Goal: Task Accomplishment & Management: Manage account settings

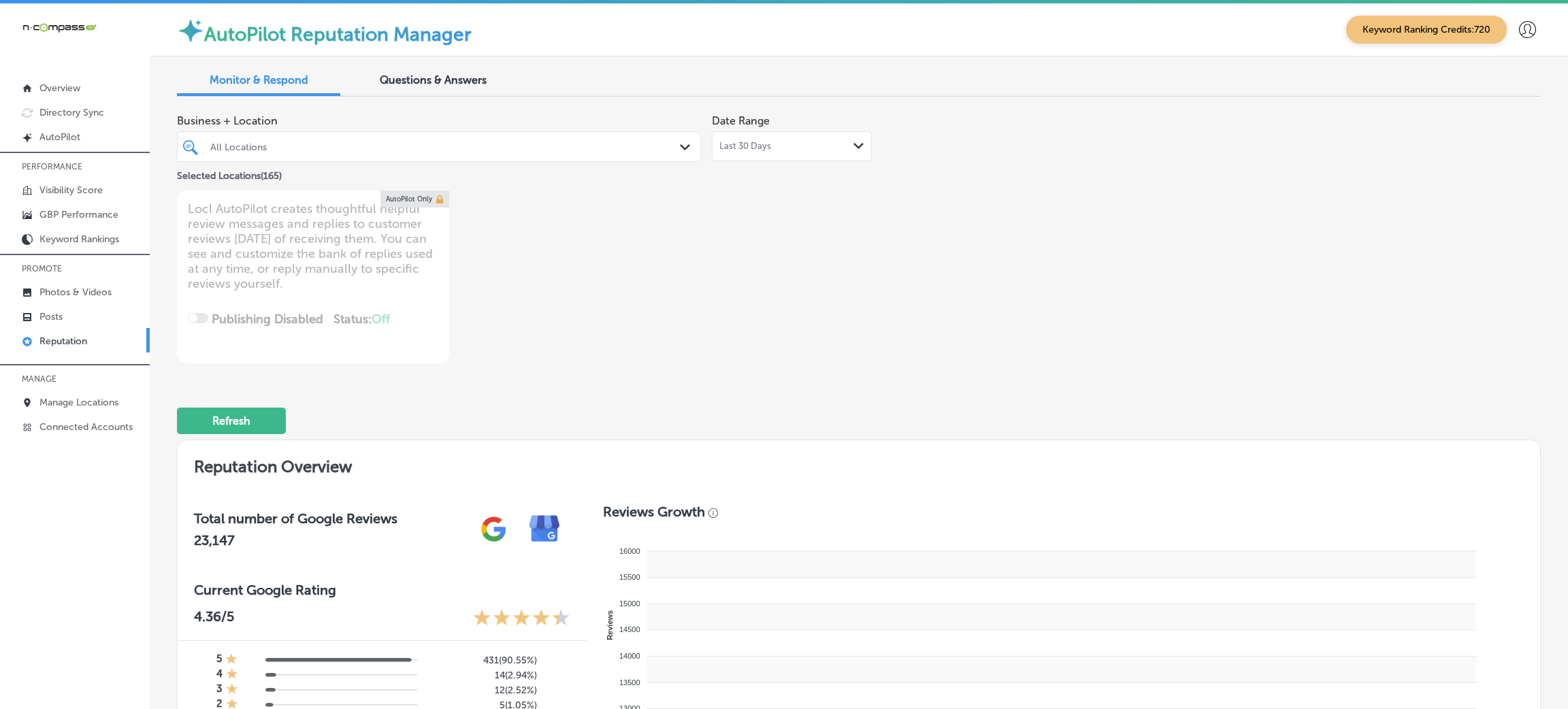
type textarea "x"
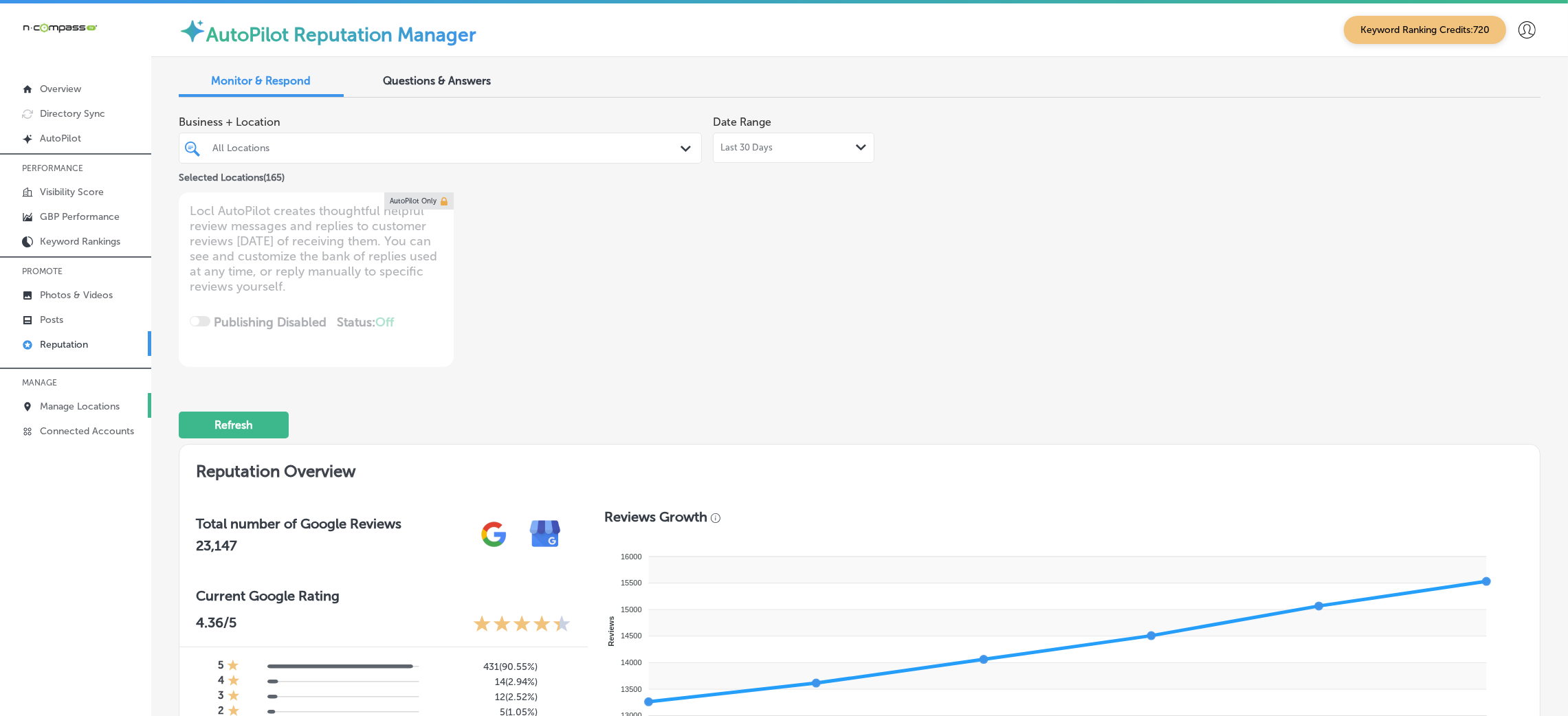
click at [91, 407] on p "Manage Locations" at bounding box center [79, 406] width 80 height 12
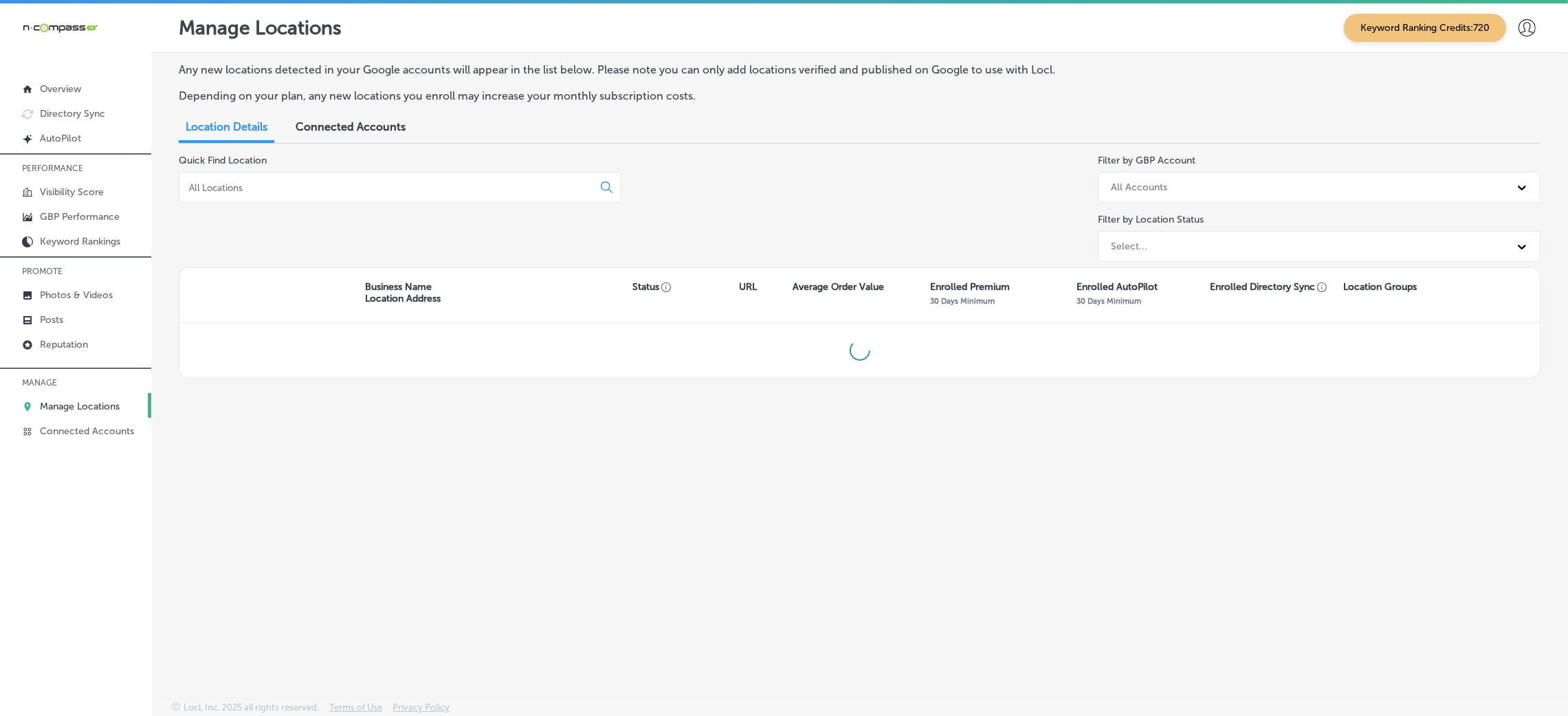
click at [300, 179] on div at bounding box center [400, 188] width 443 height 31
click at [300, 191] on input at bounding box center [389, 187] width 403 height 12
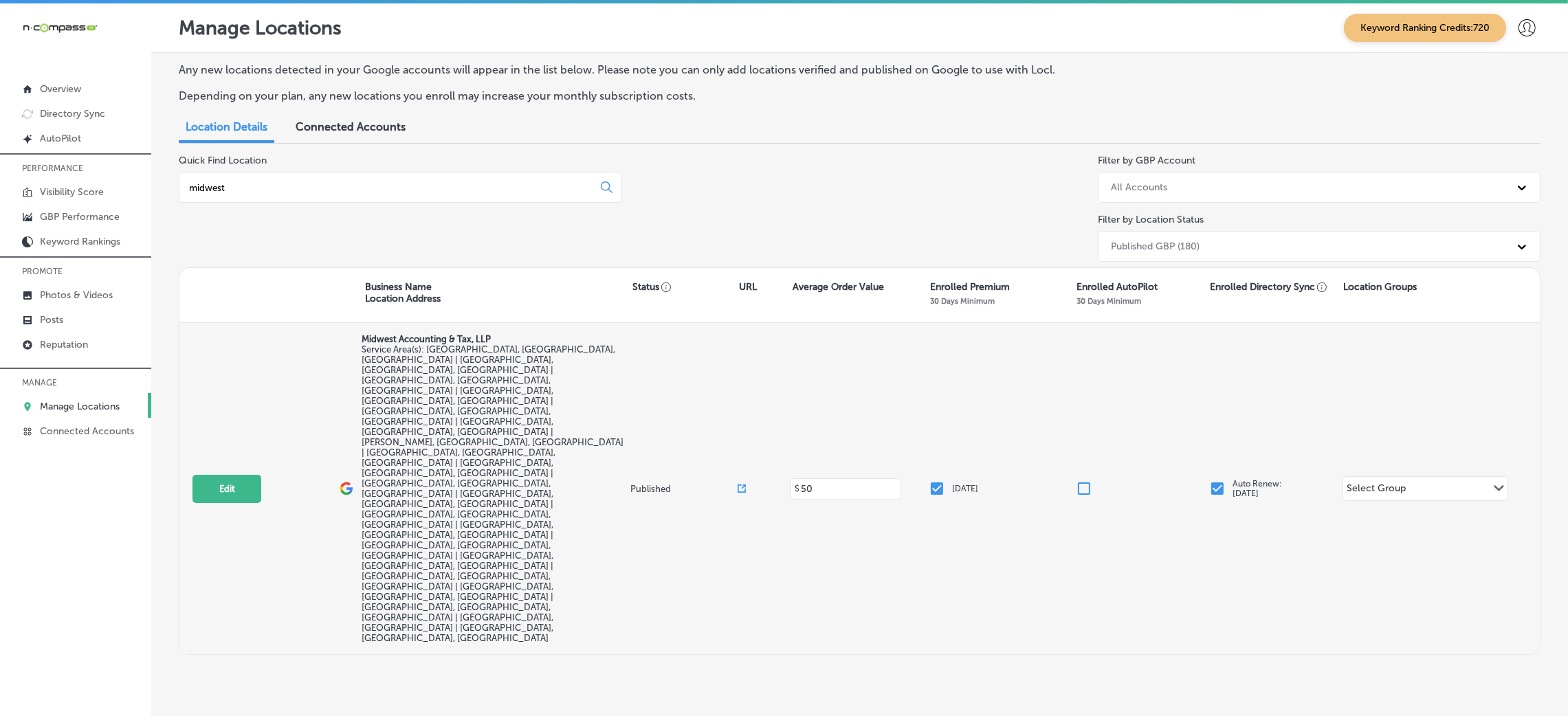
type input "midwest"
click at [228, 392] on div "Edit This location is not published yet. Midwest Accounting & Tax, LLP Service …" at bounding box center [859, 489] width 1360 height 332
click at [233, 475] on button "Edit" at bounding box center [226, 489] width 69 height 28
select select "US"
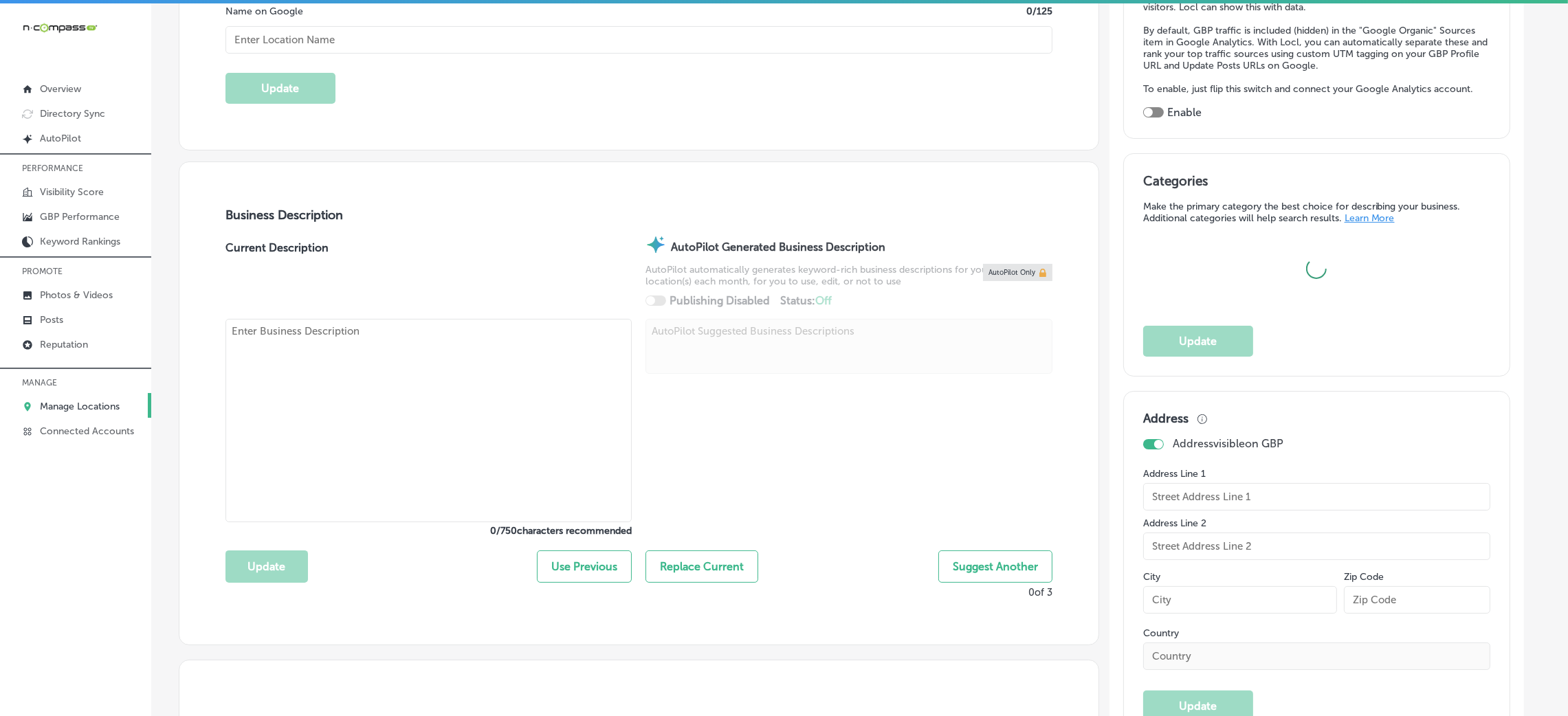
scroll to position [309, 0]
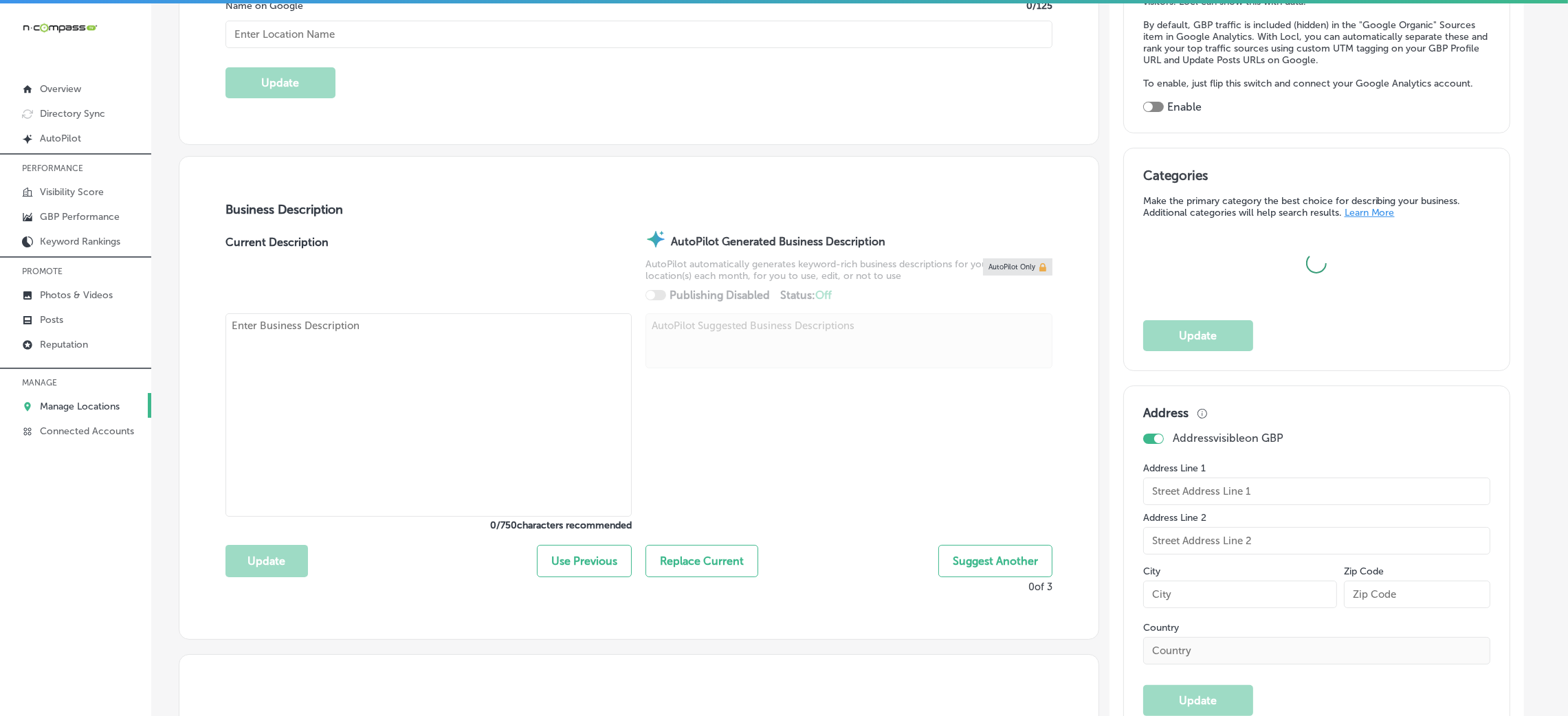
type input "Midwest Accounting & Tax, LLP"
checkbox input "false"
type input "[STREET_ADDRESS]"
type input "[GEOGRAPHIC_DATA]"
type input "62234"
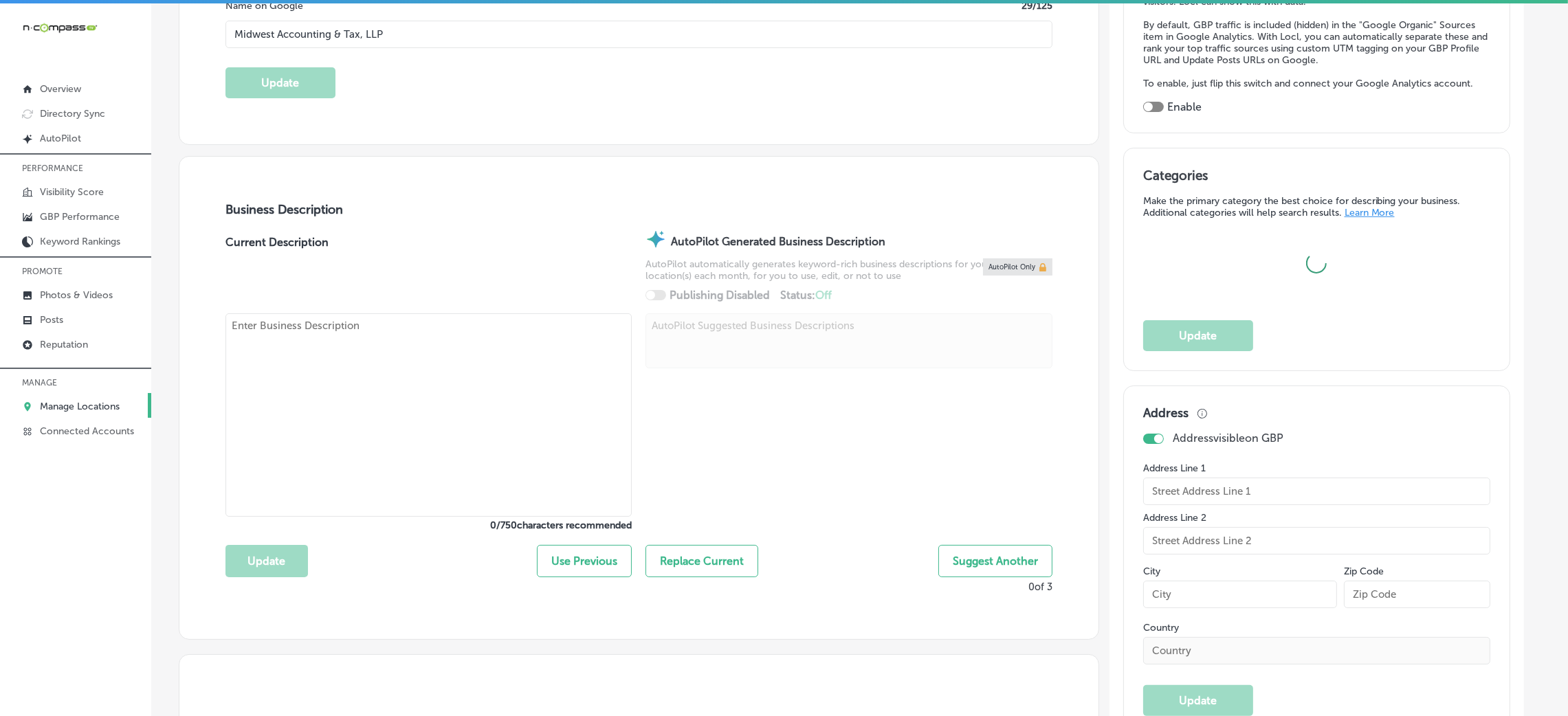
type input "US"
type input "[URL][DOMAIN_NAME]"
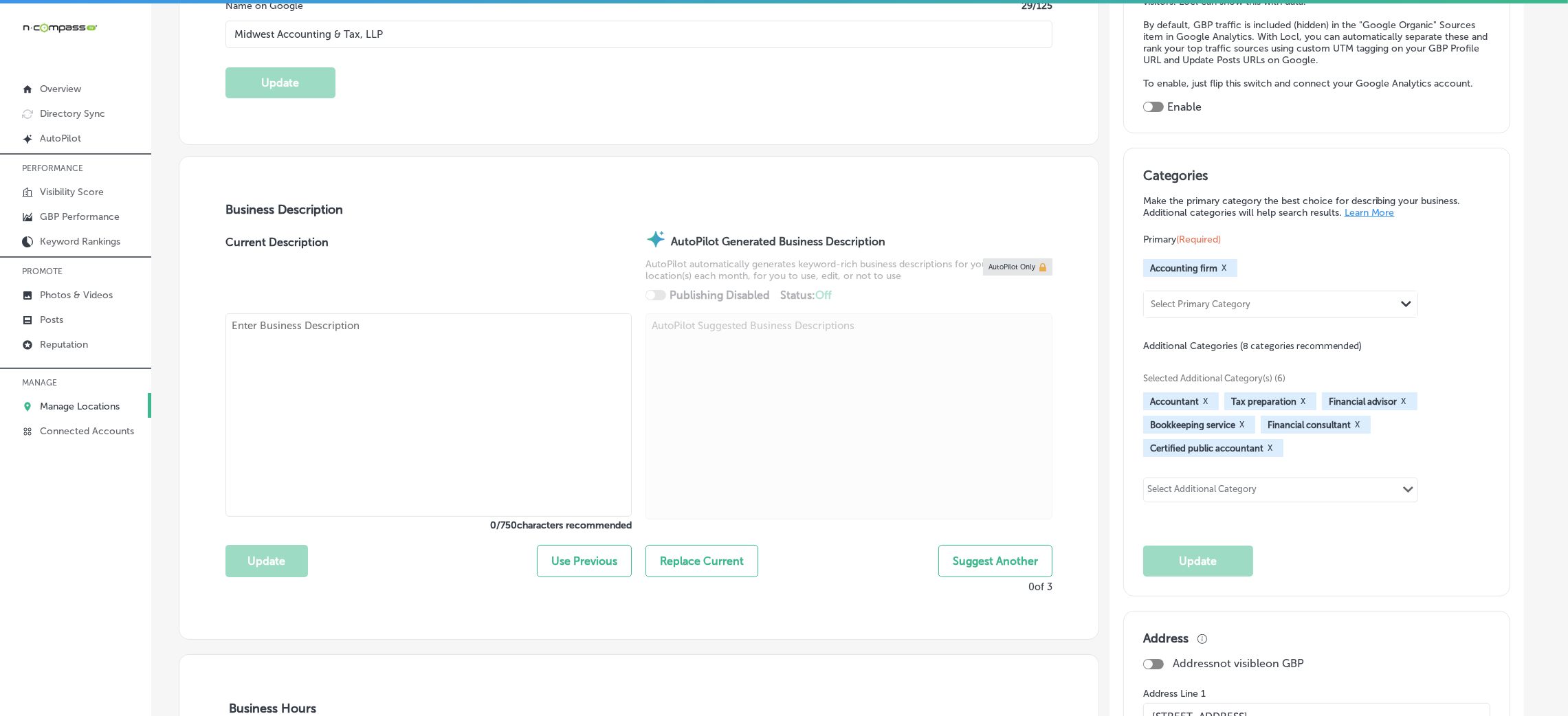
checkbox input "true"
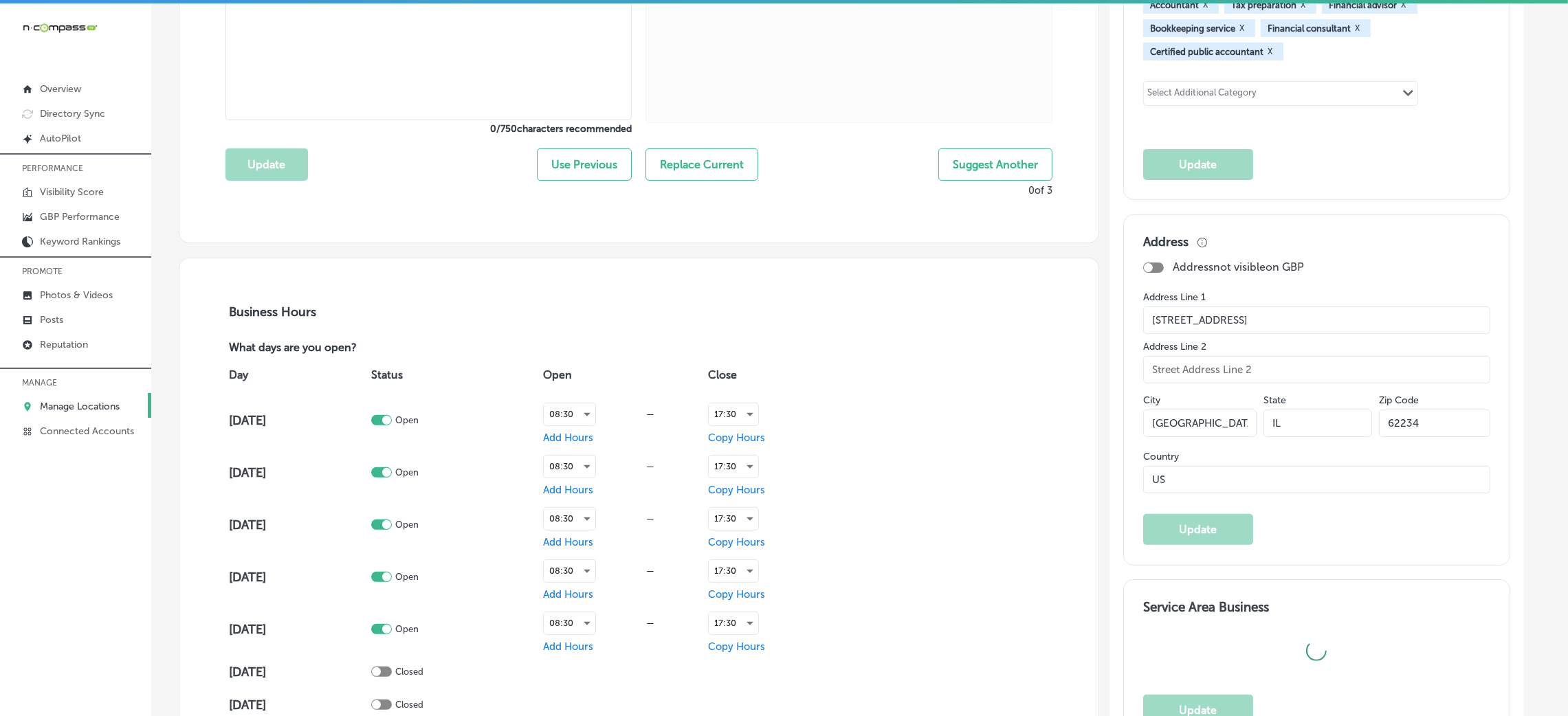
type textarea "Midwest Accounting & Tax, LLP is a trusted bookkeeping and tax firm serving cli…"
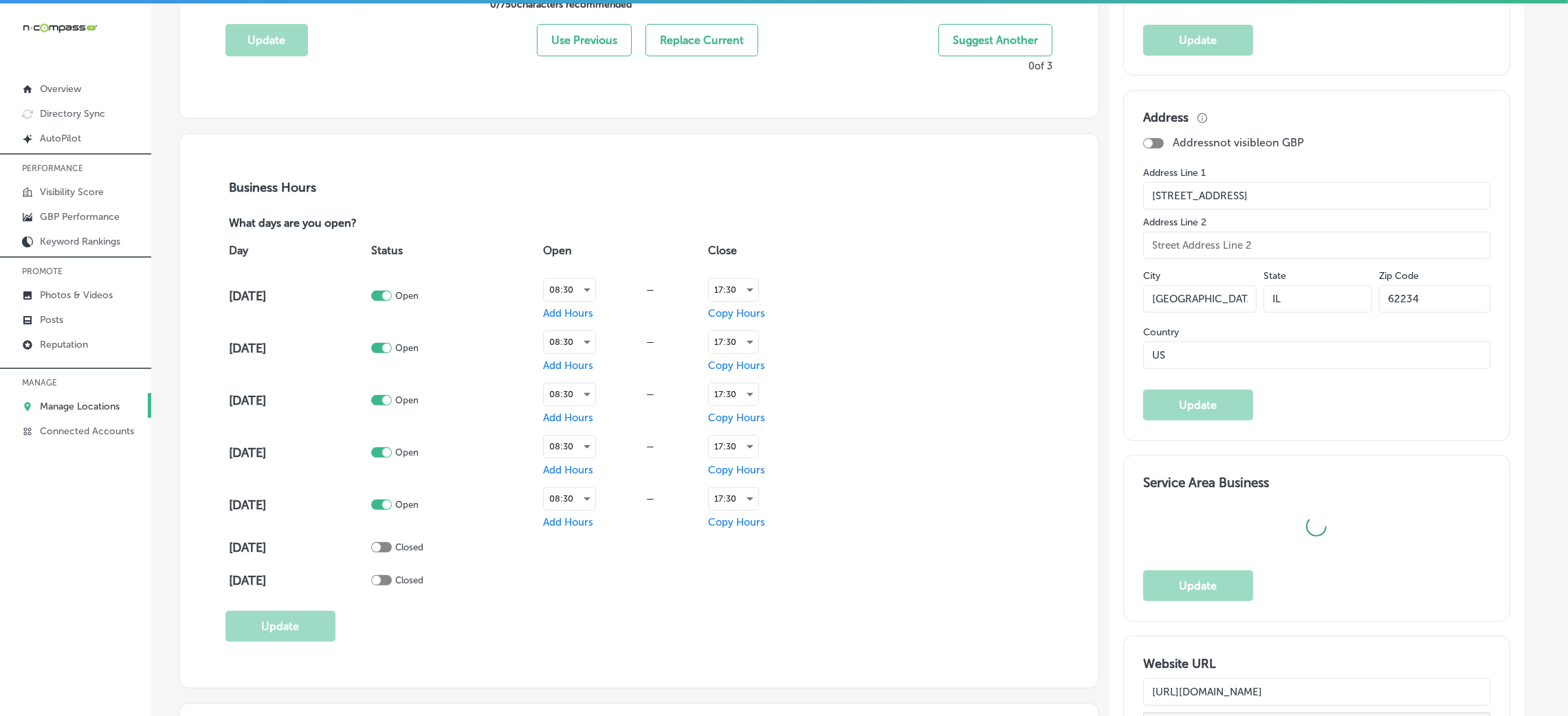
type input "[PHONE_NUMBER]"
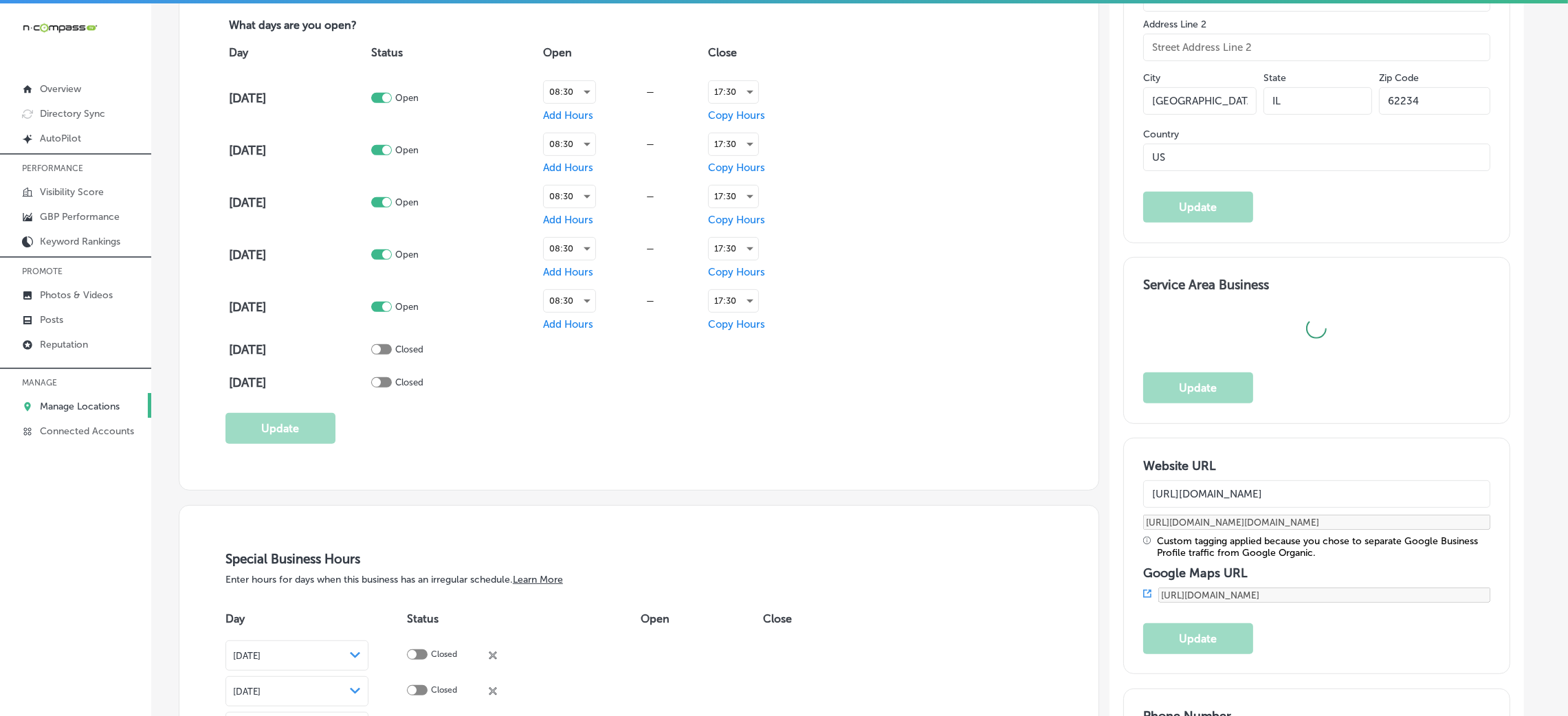
select select "US"
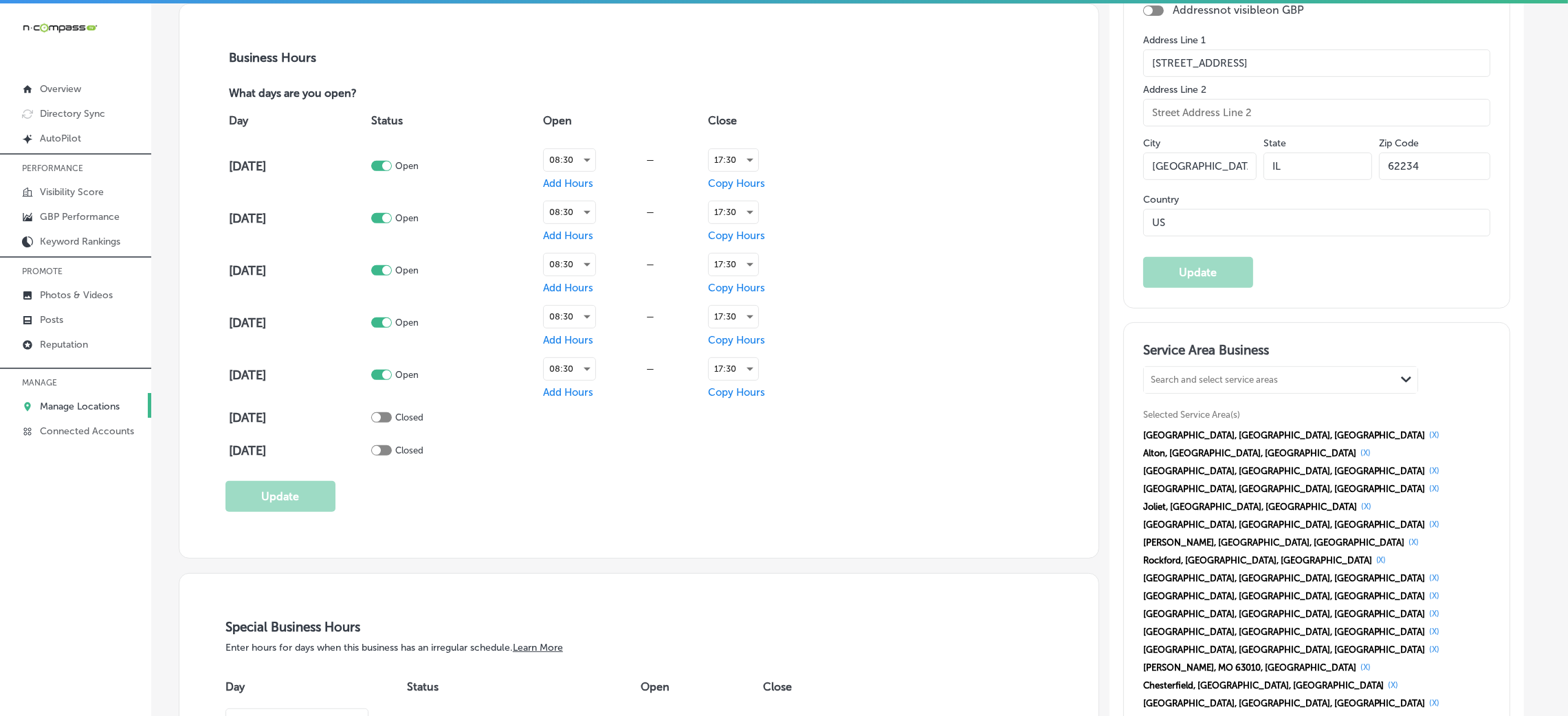
scroll to position [1030, 0]
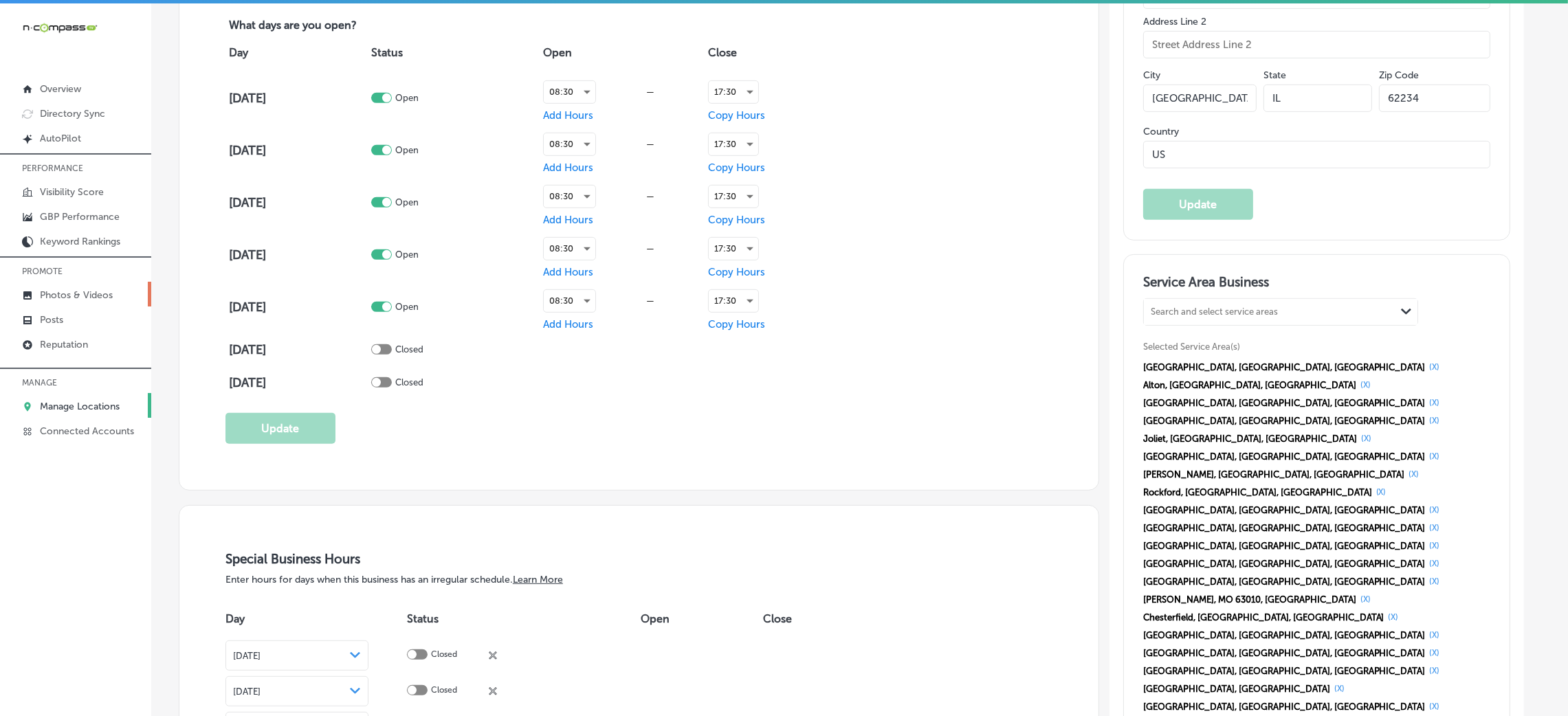
click at [98, 290] on p "Photos & Videos" at bounding box center [75, 295] width 73 height 12
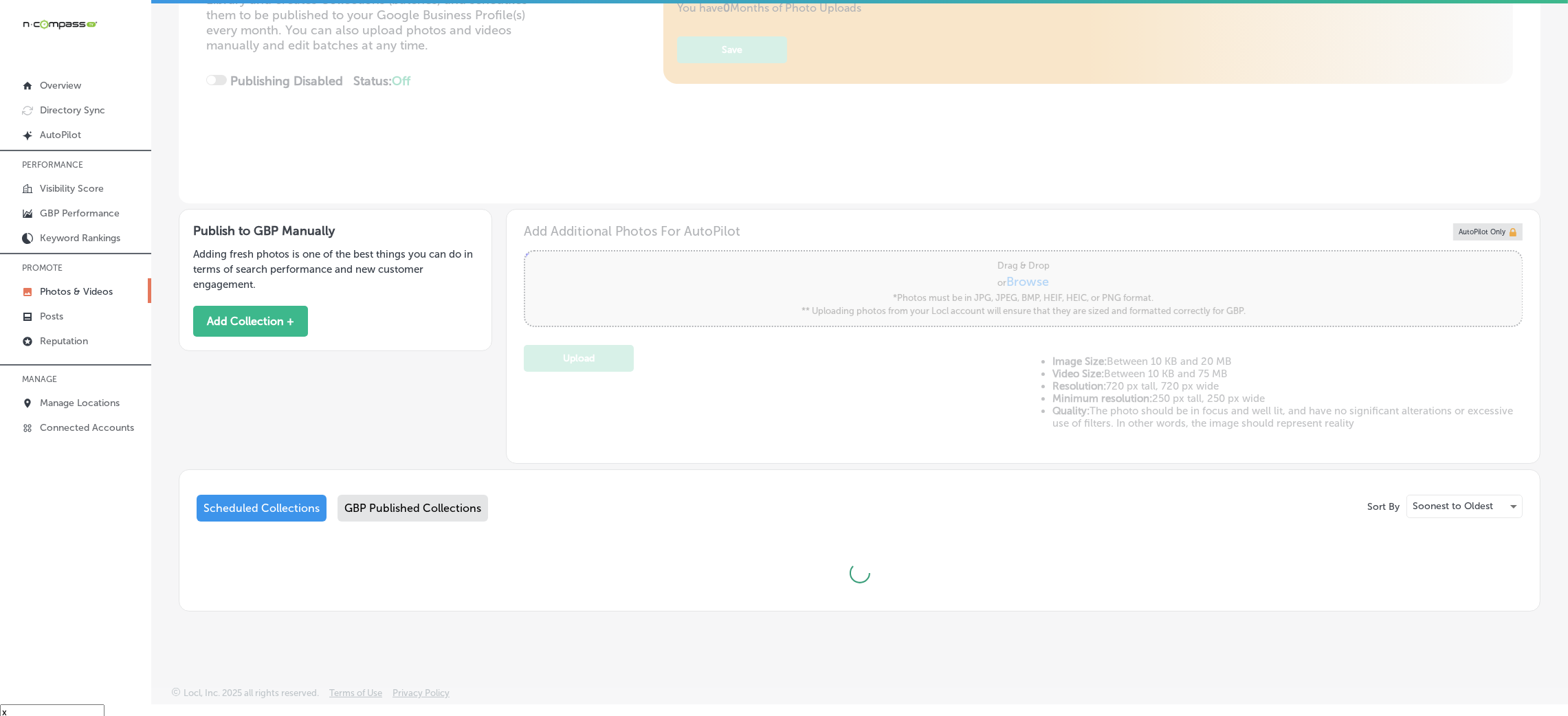
scroll to position [19, 0]
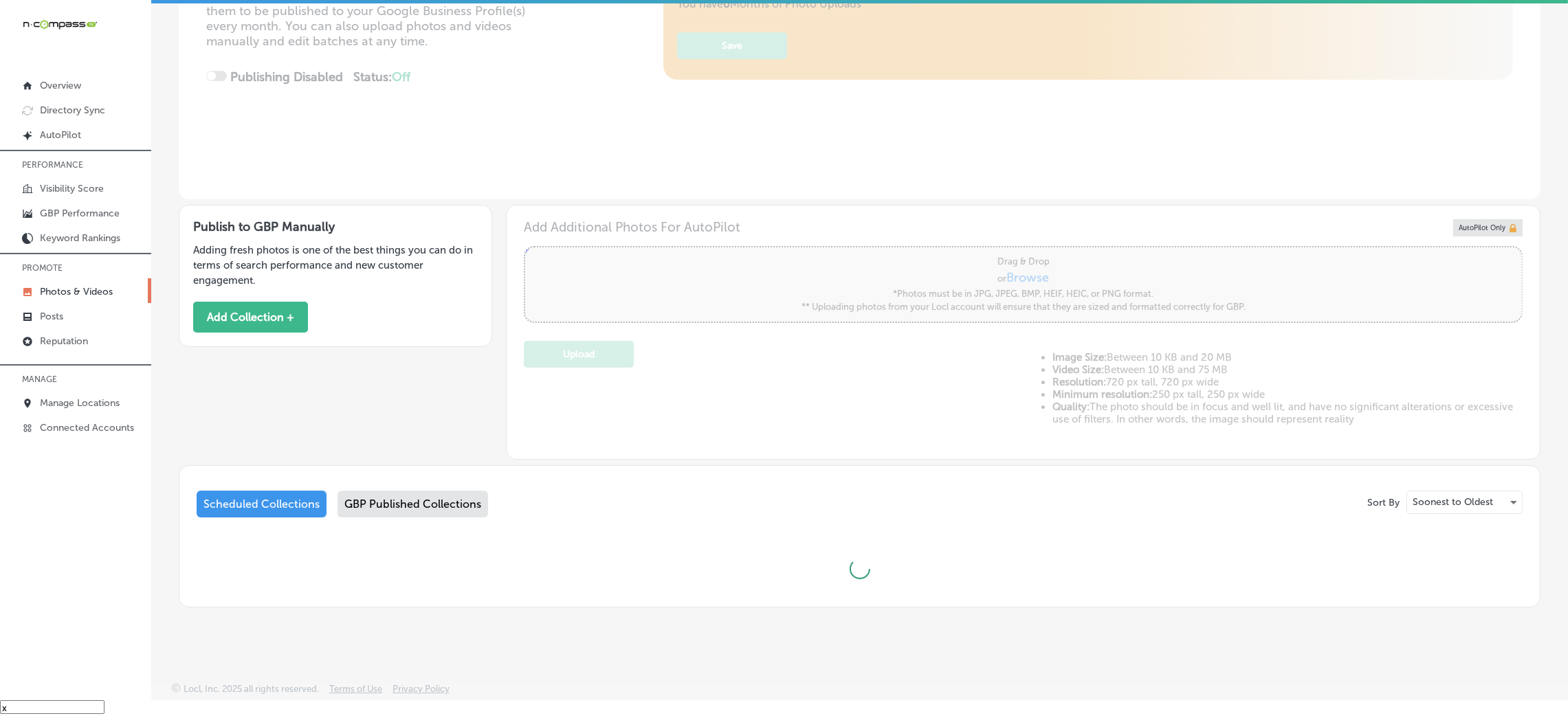
click at [414, 495] on div "GBP Published Collections" at bounding box center [413, 504] width 151 height 27
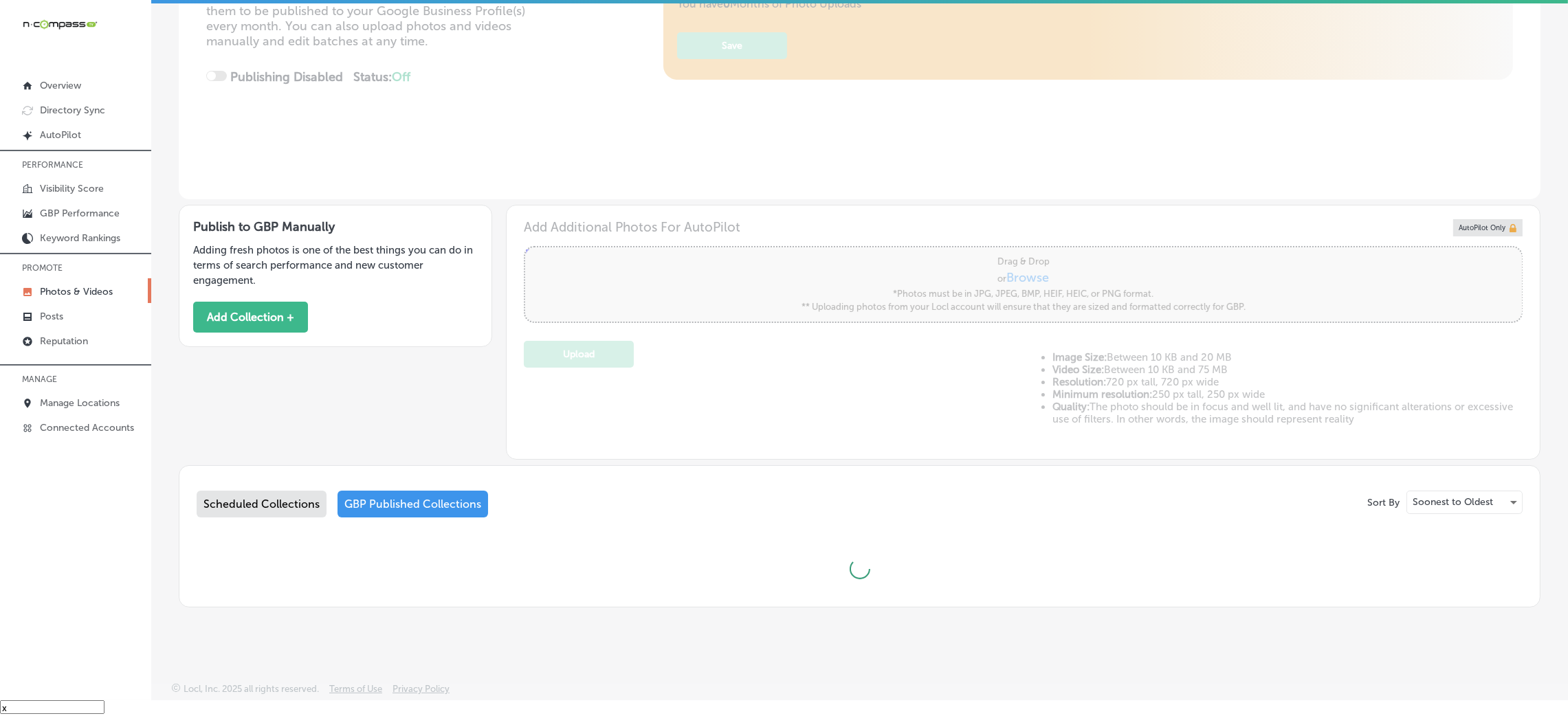
type input "5"
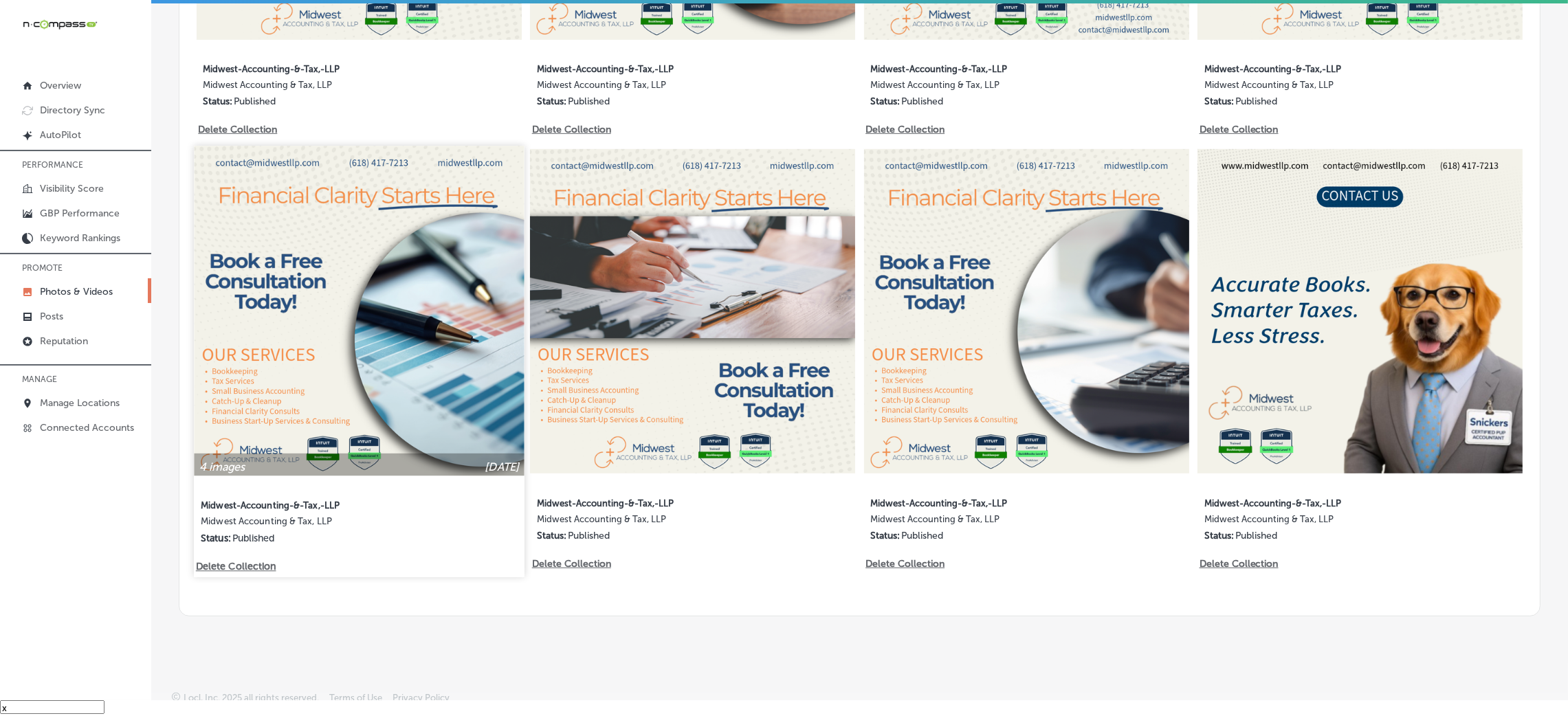
scroll to position [1069, 0]
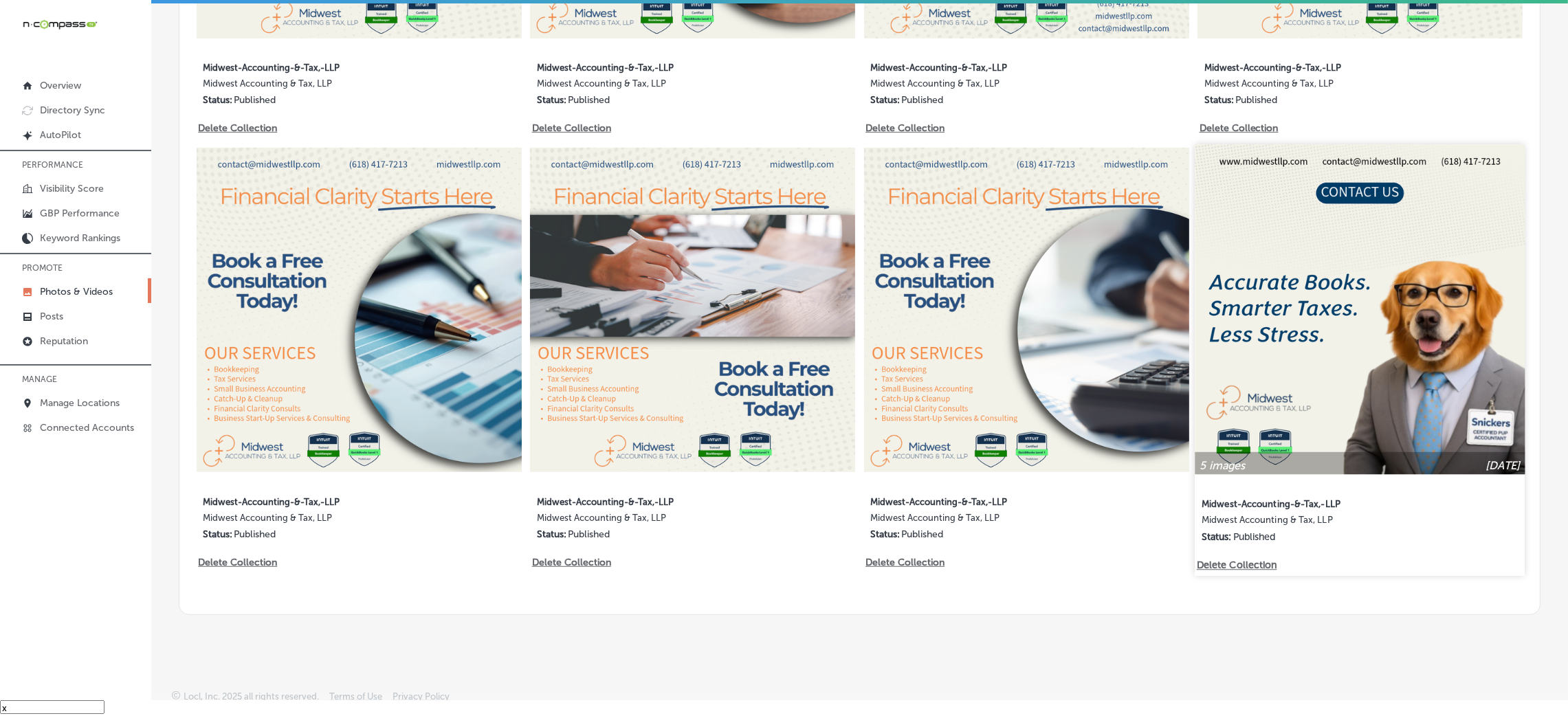
click at [1372, 337] on img at bounding box center [1360, 309] width 330 height 330
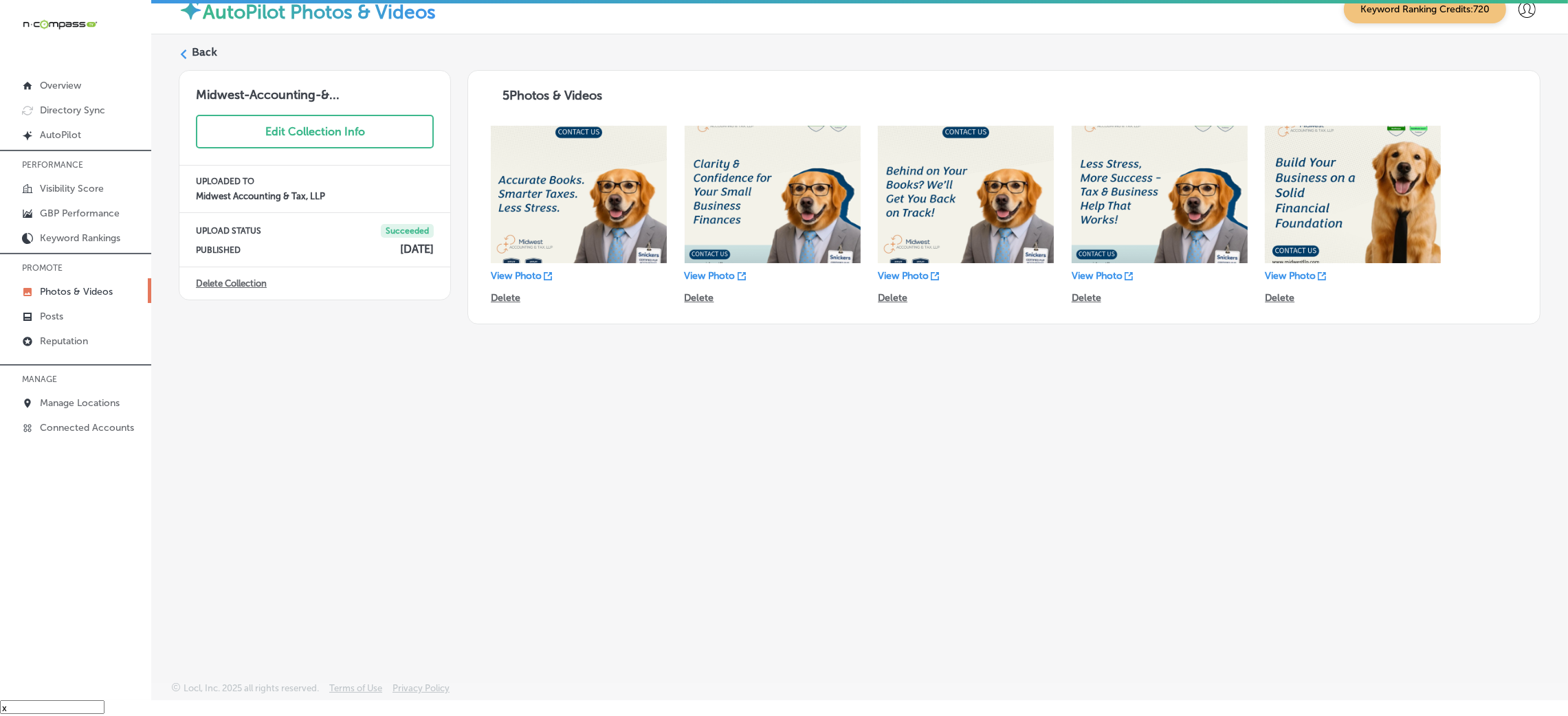
click at [187, 56] on icon at bounding box center [183, 54] width 9 height 9
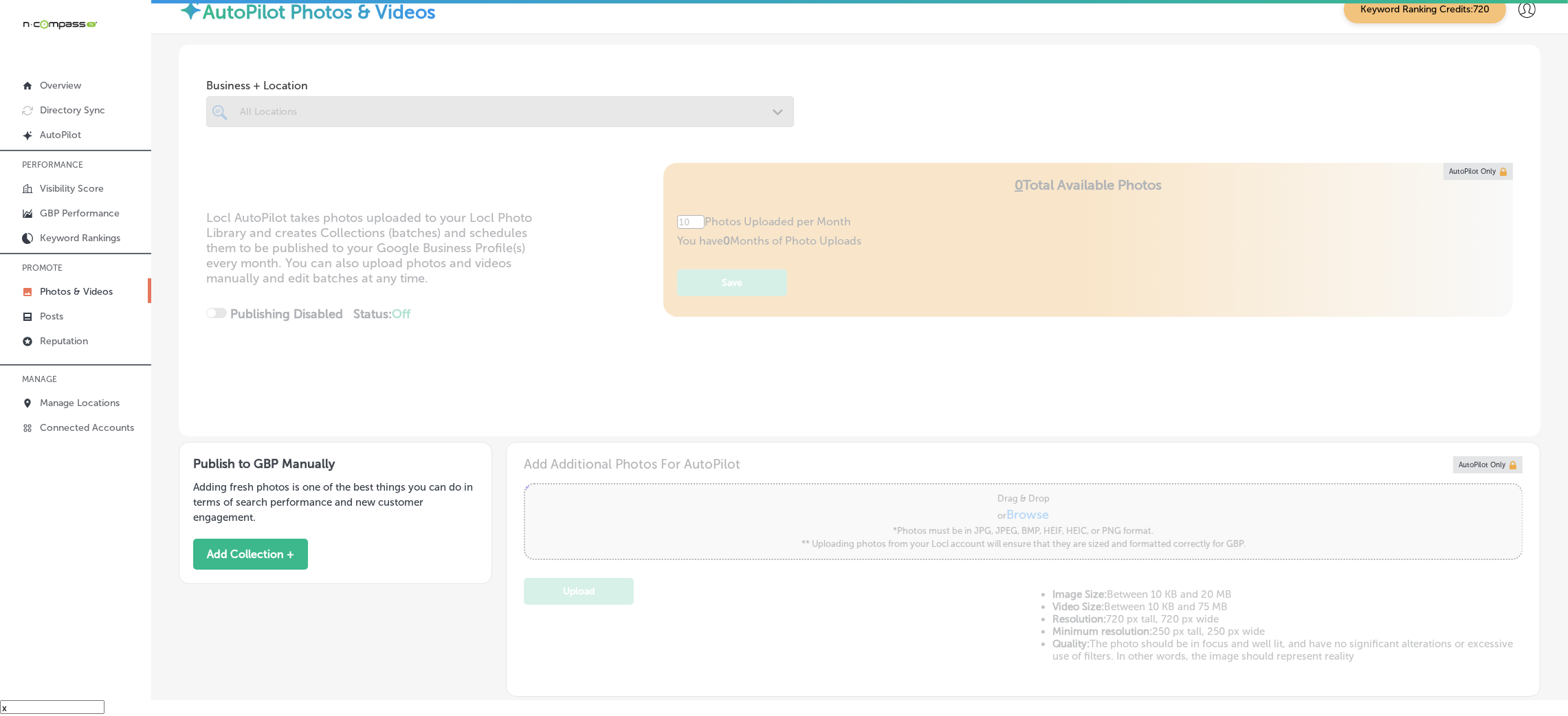
type input "5"
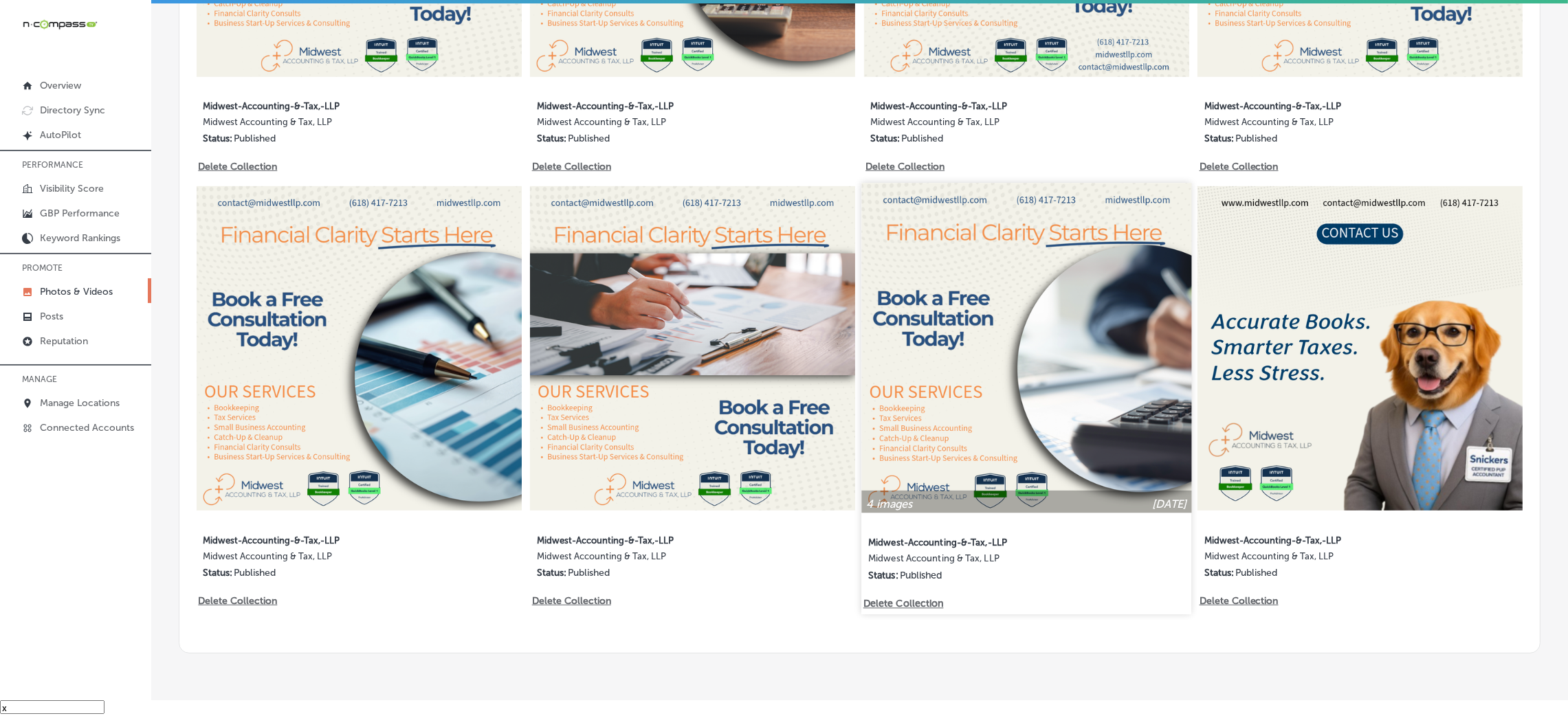
scroll to position [1069, 0]
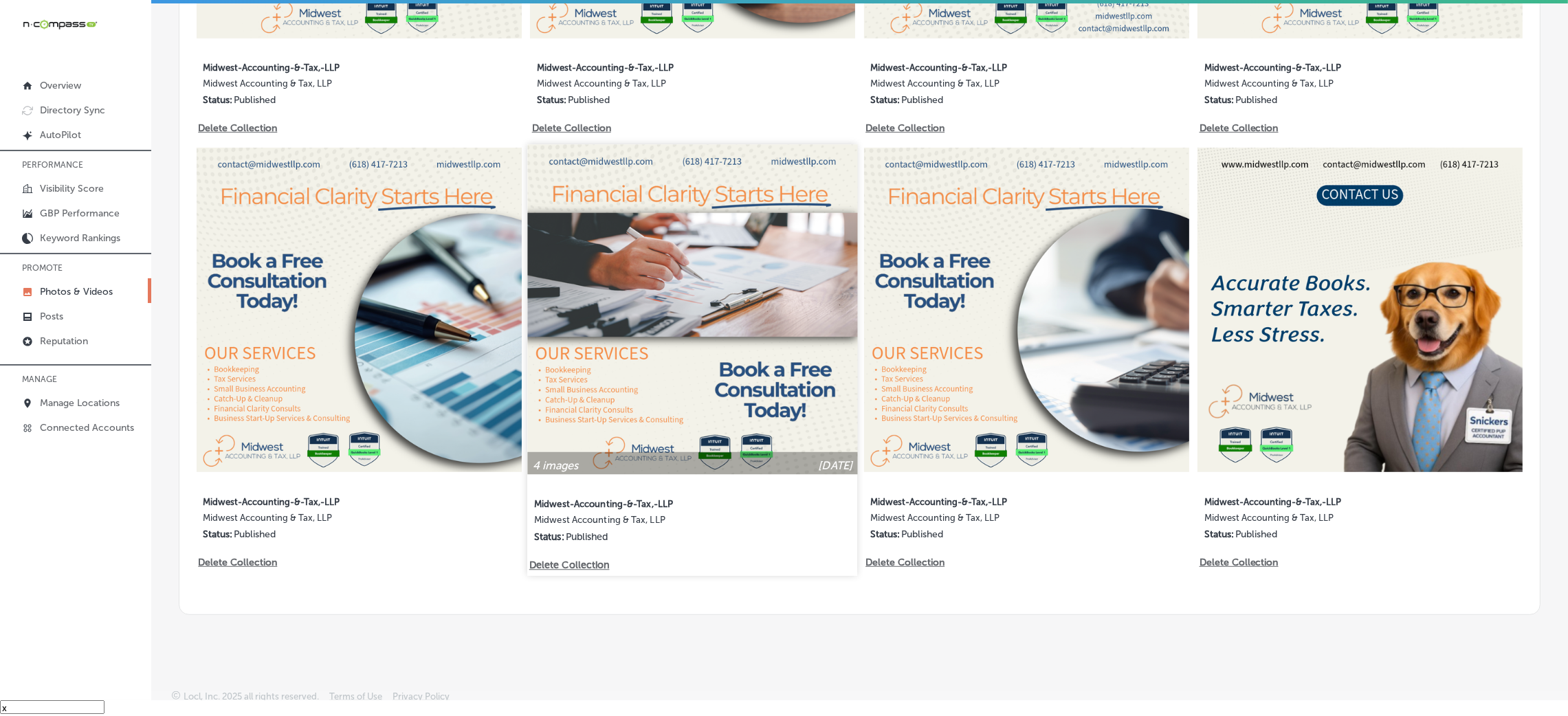
click at [653, 332] on img at bounding box center [692, 309] width 330 height 330
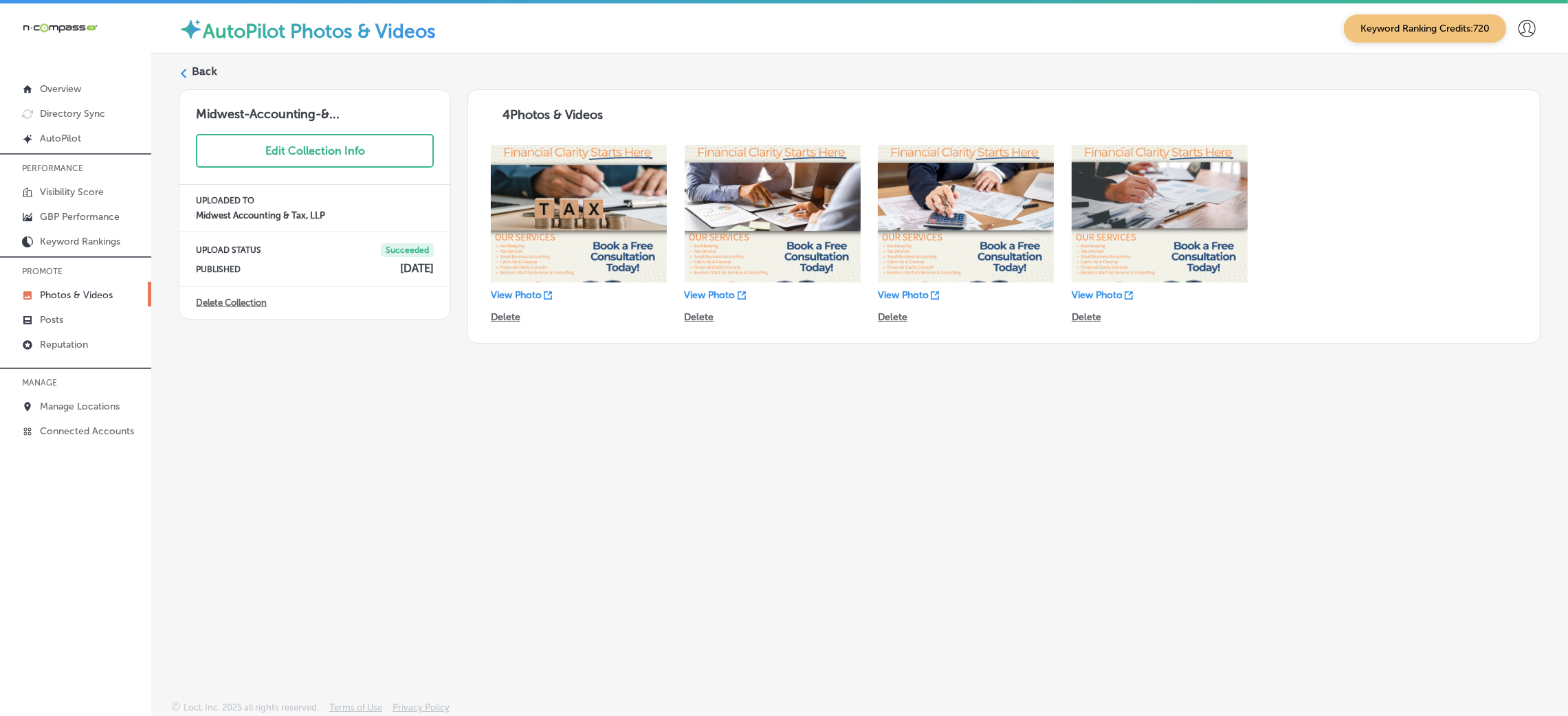
click at [190, 77] on div "Back" at bounding box center [859, 77] width 1362 height 26
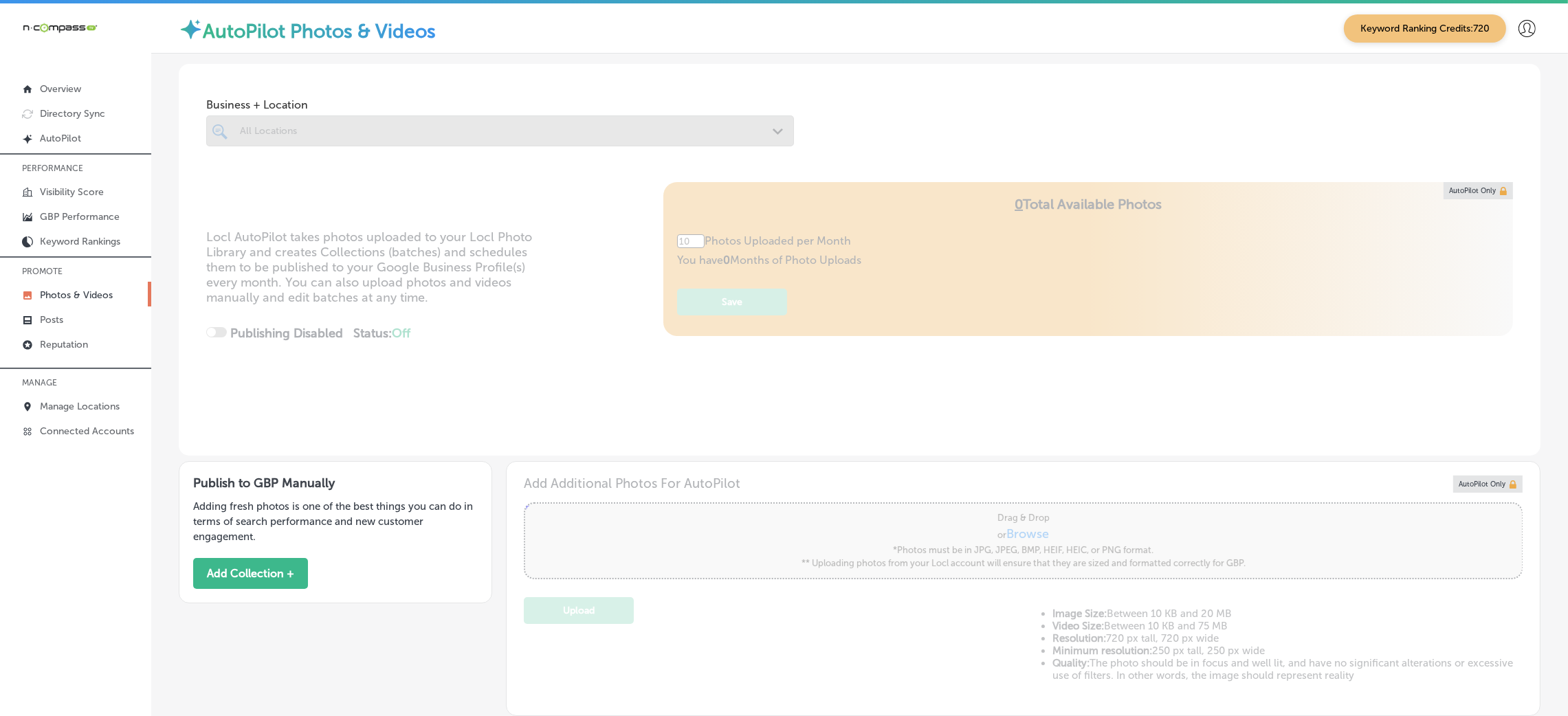
type input "5"
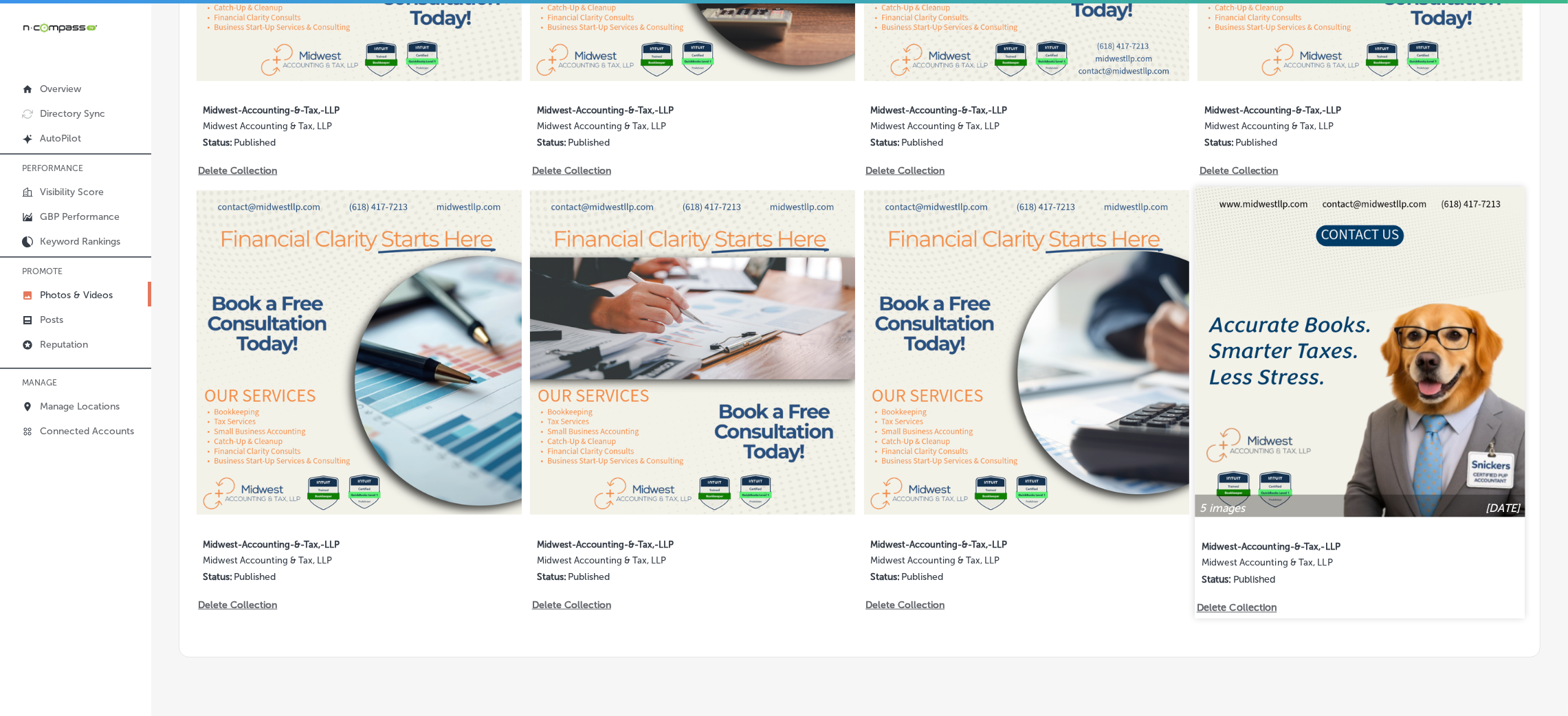
scroll to position [1069, 0]
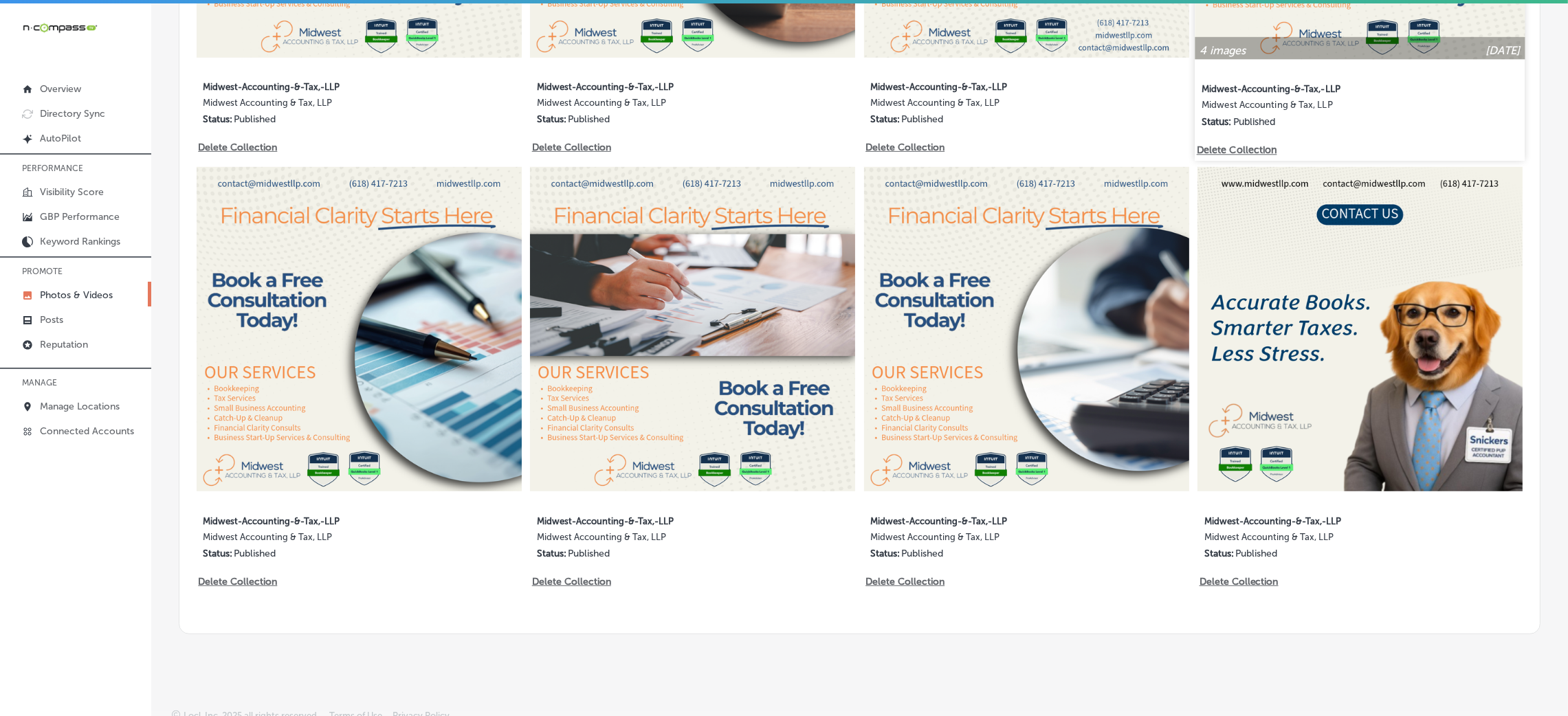
click at [1401, 90] on label "Midwest-Accounting-&-Tax,-LLP" at bounding box center [1321, 87] width 239 height 25
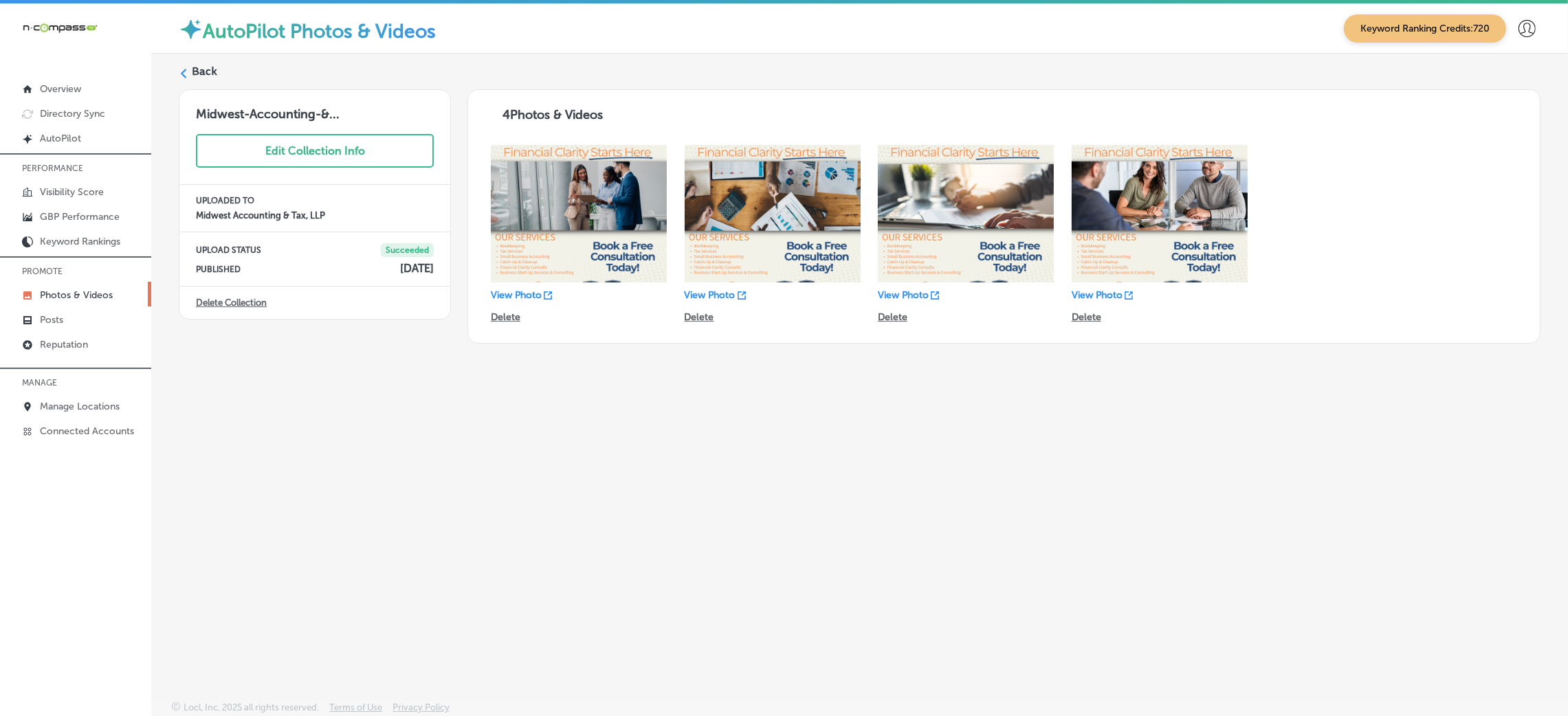
click at [192, 73] on label "Back" at bounding box center [205, 72] width 26 height 15
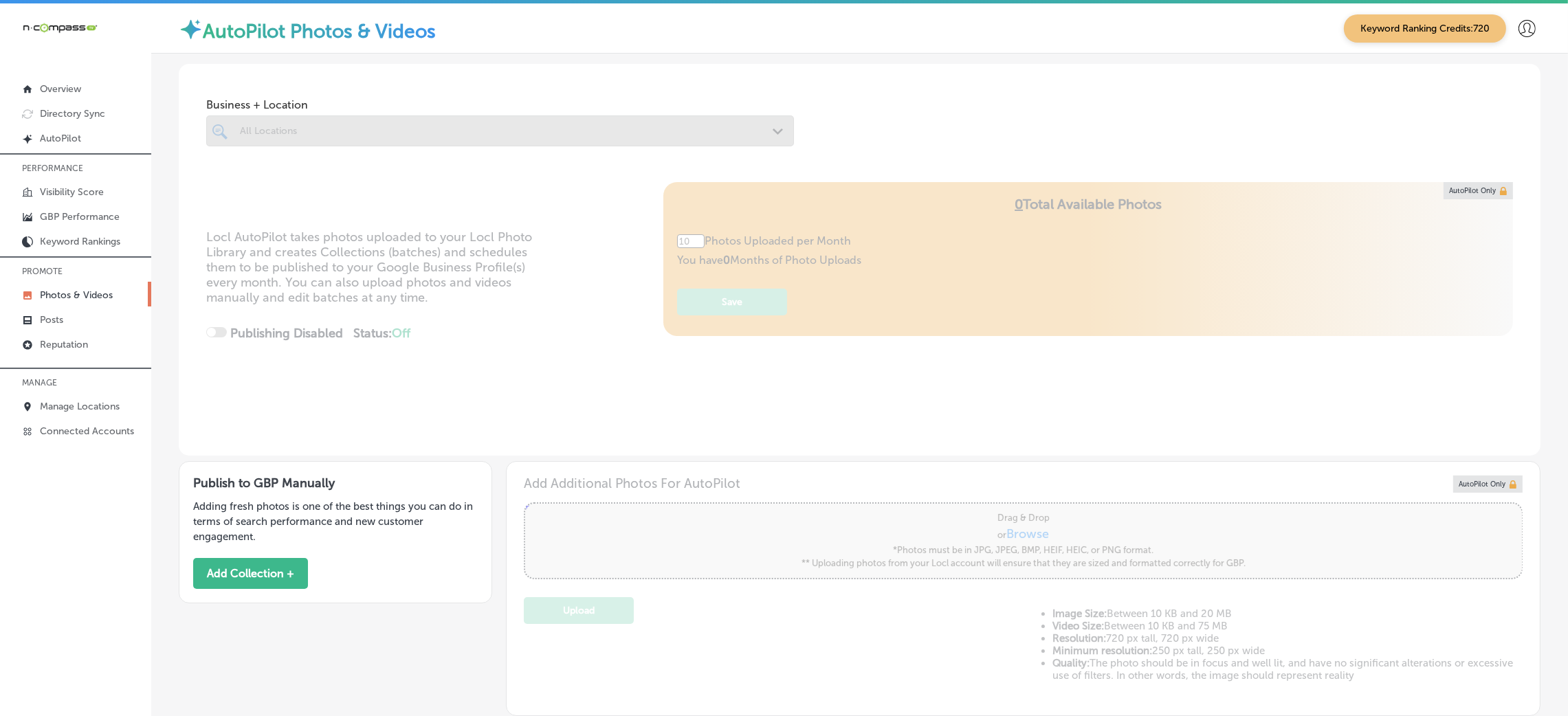
type input "5"
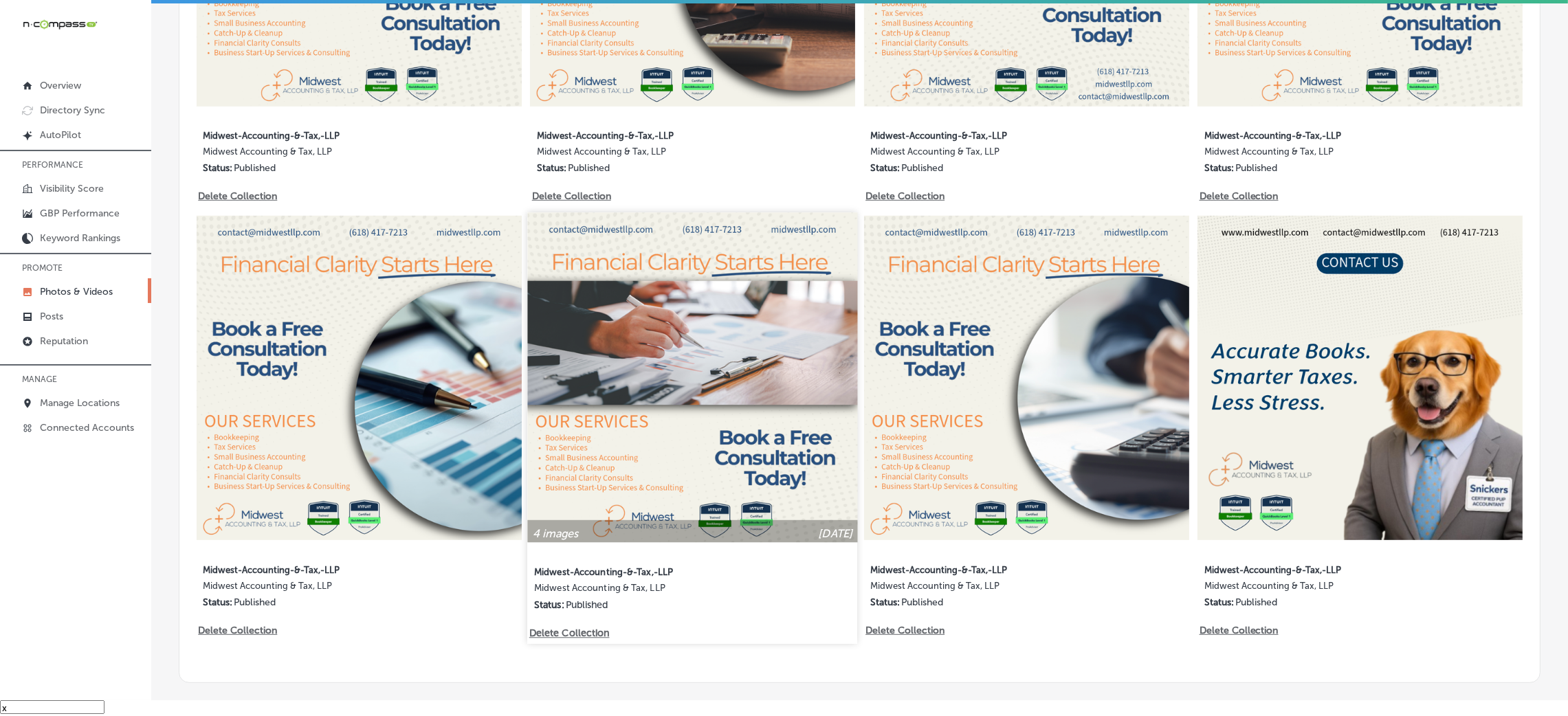
scroll to position [966, 0]
